Goal: Find specific page/section: Find specific page/section

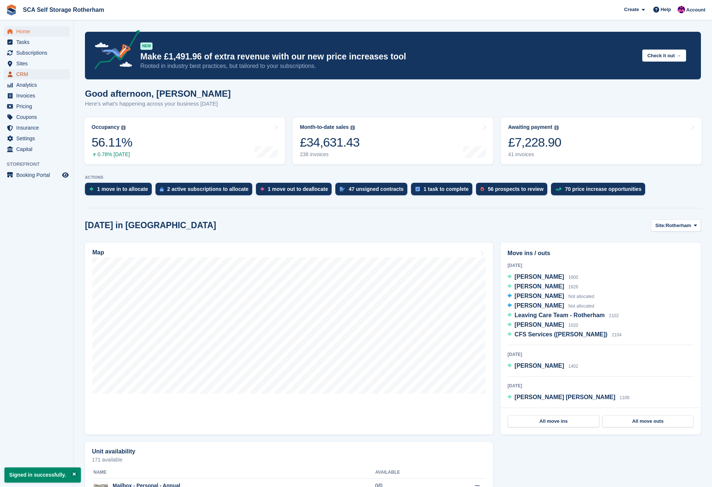
click at [37, 74] on span "CRM" at bounding box center [38, 74] width 44 height 10
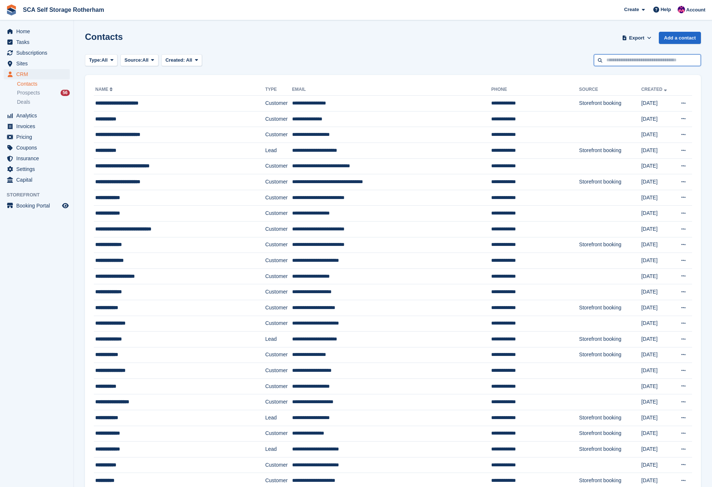
click at [614, 59] on input "text" at bounding box center [647, 60] width 107 height 12
type input "******"
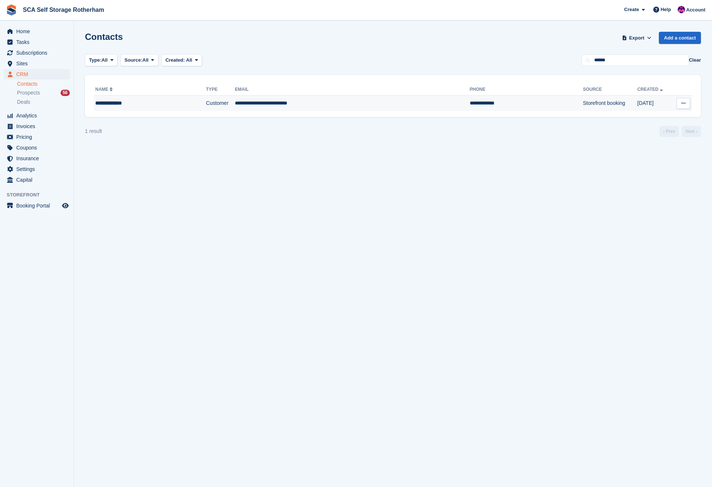
click at [206, 105] on td "Customer" at bounding box center [220, 104] width 29 height 16
